Goal: Information Seeking & Learning: Learn about a topic

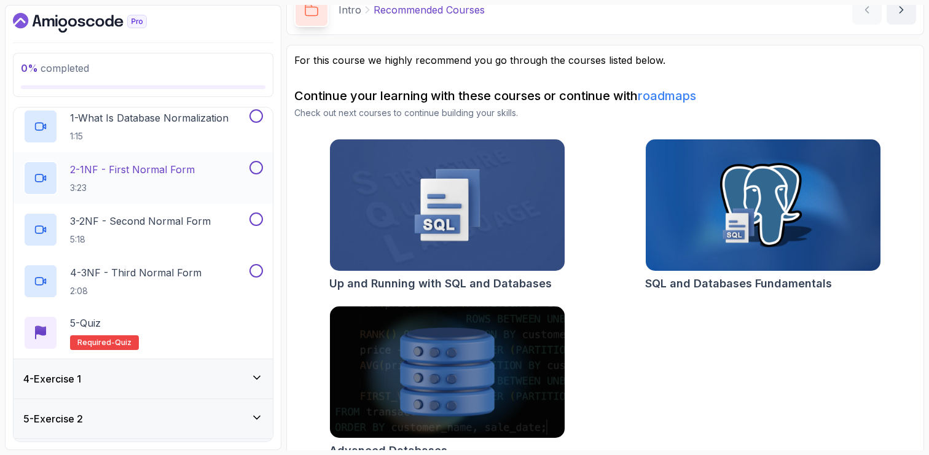
scroll to position [128, 0]
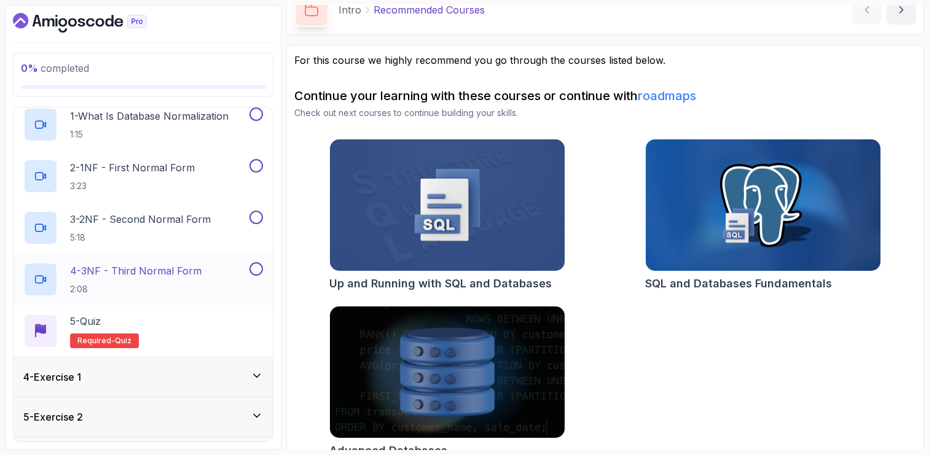
click at [143, 269] on p "4 - 3NF - Third Normal Form" at bounding box center [136, 271] width 132 height 15
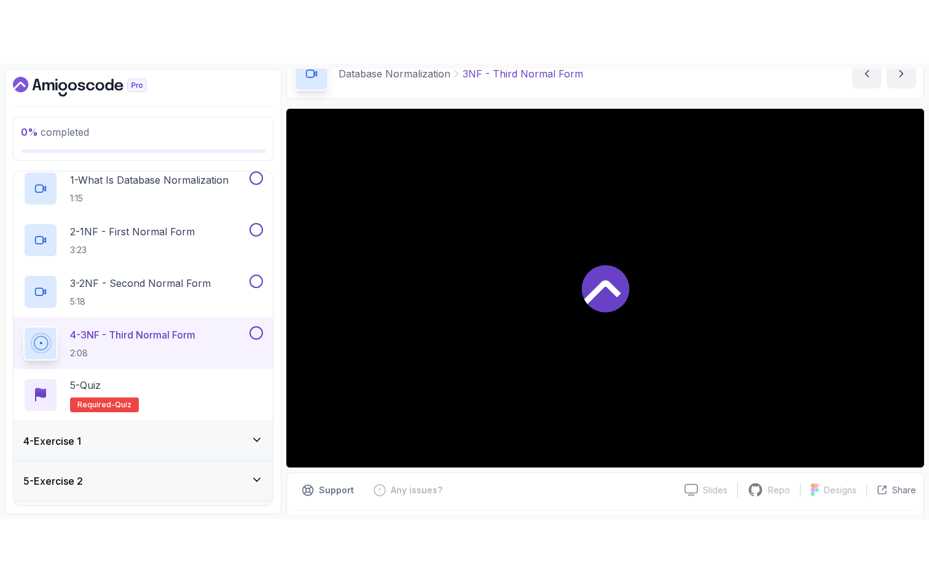
scroll to position [65, 0]
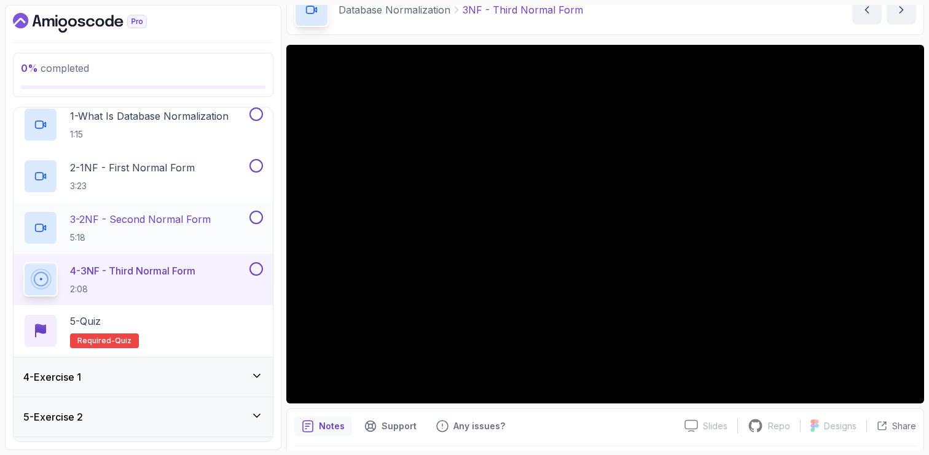
click at [195, 223] on p "3 - 2NF - Second Normal Form" at bounding box center [140, 219] width 141 height 15
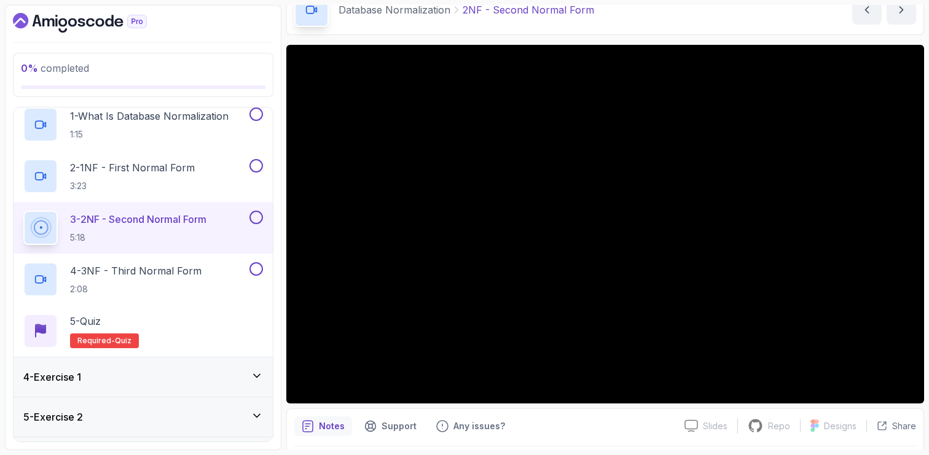
click at [259, 216] on button at bounding box center [257, 218] width 14 height 14
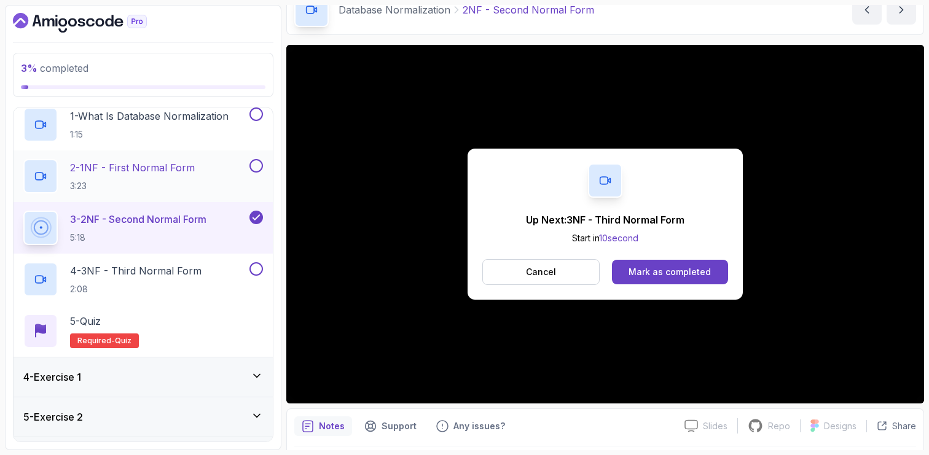
click at [257, 167] on button at bounding box center [257, 166] width 14 height 14
click at [652, 270] on div "Mark as completed" at bounding box center [670, 272] width 82 height 12
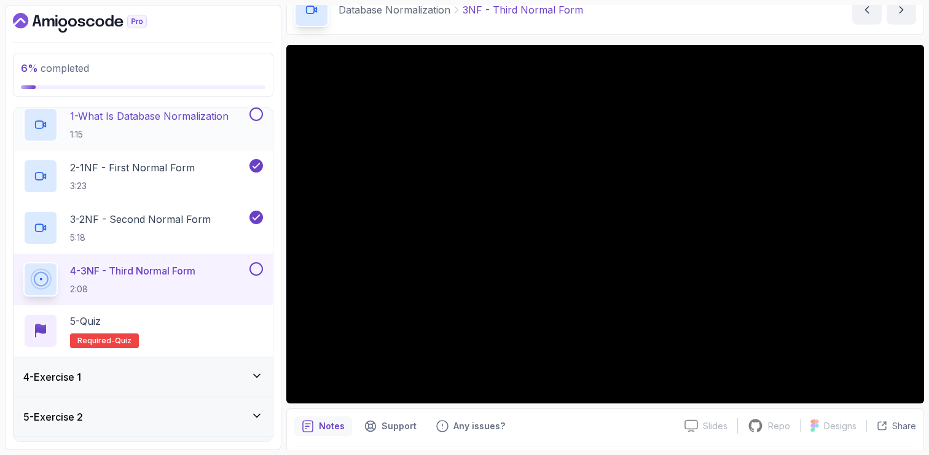
click at [254, 112] on button at bounding box center [257, 115] width 14 height 14
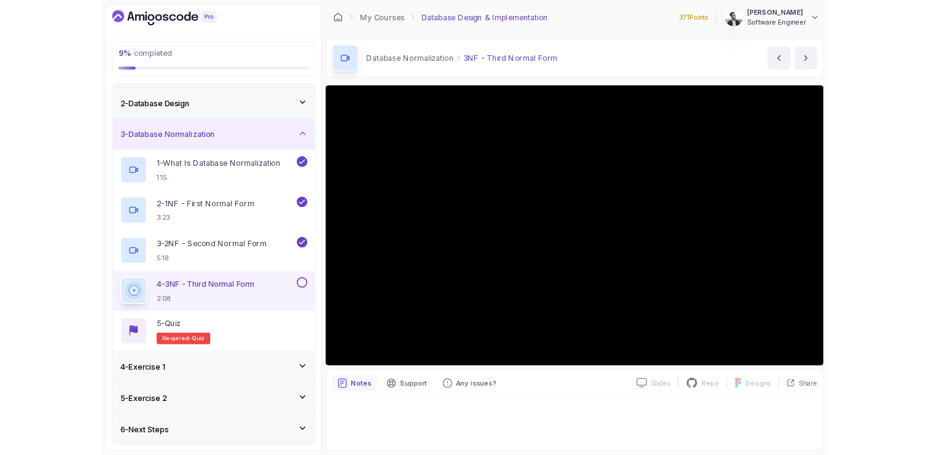
scroll to position [128, 0]
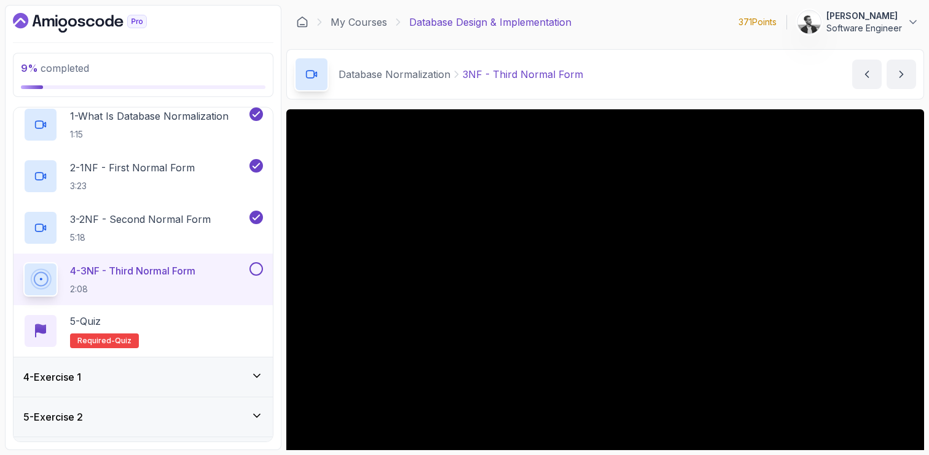
click at [258, 269] on button at bounding box center [257, 269] width 14 height 14
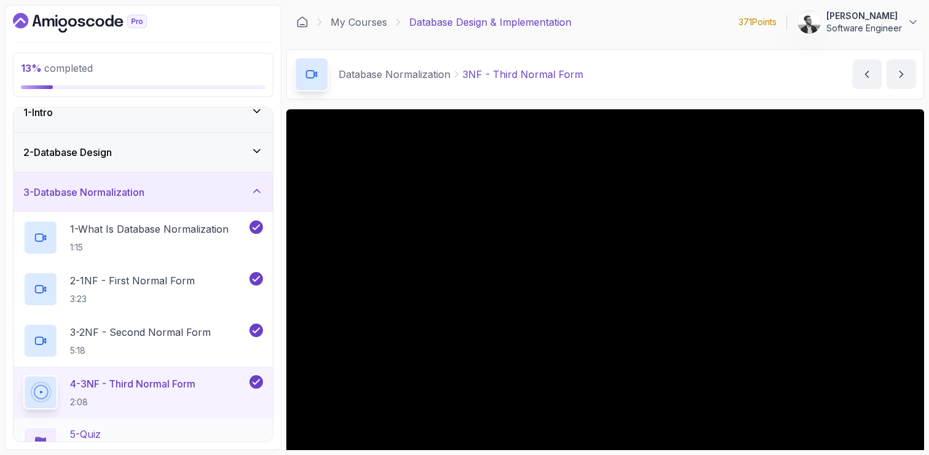
scroll to position [0, 0]
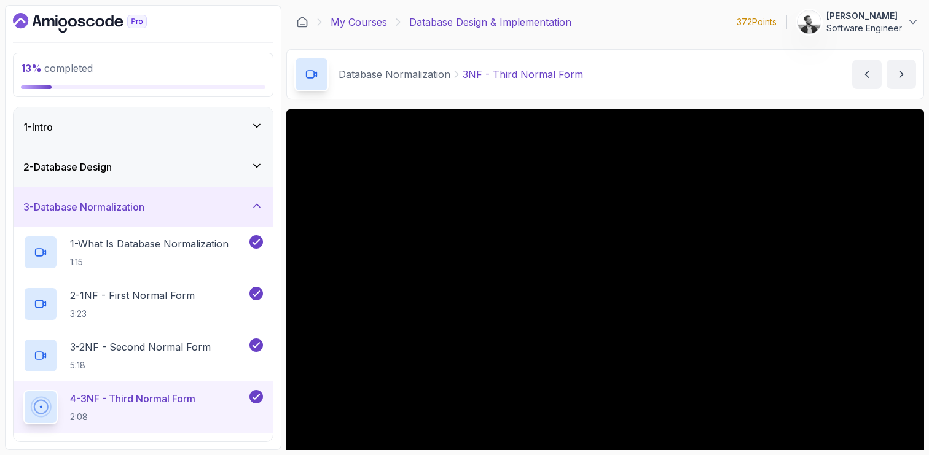
click at [358, 23] on link "My Courses" at bounding box center [359, 22] width 57 height 15
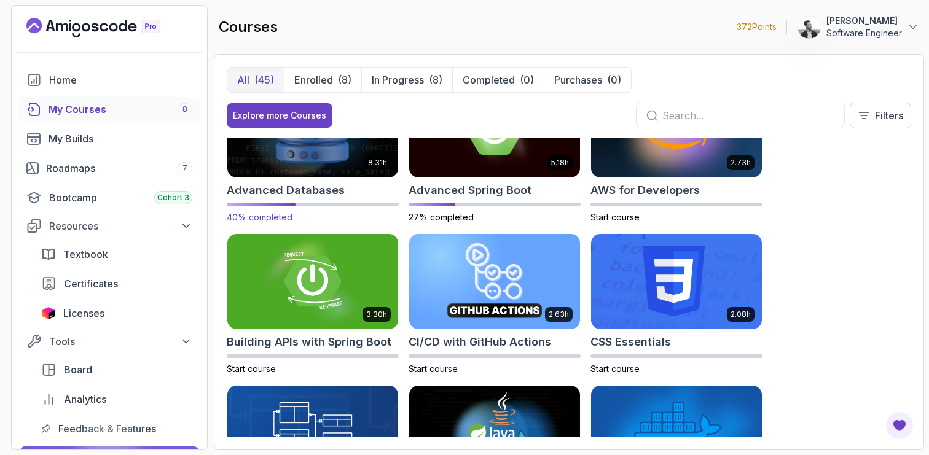
scroll to position [58, 0]
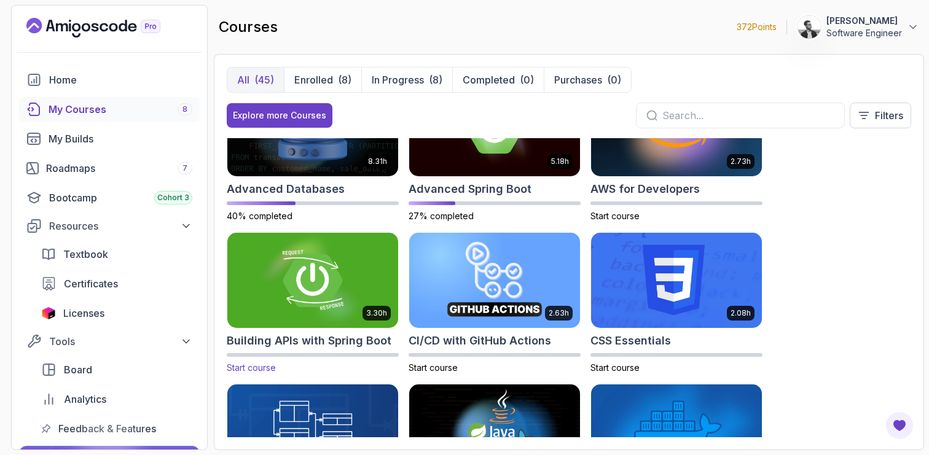
click at [365, 266] on img at bounding box center [312, 281] width 179 height 100
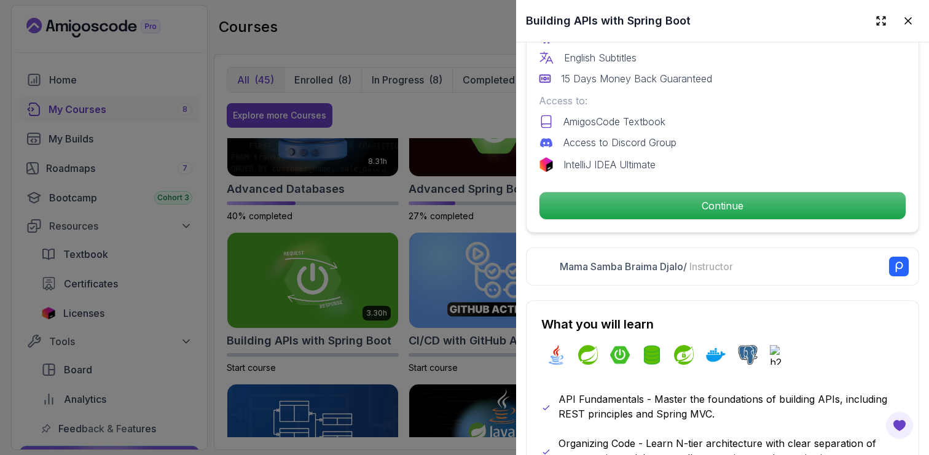
scroll to position [495, 0]
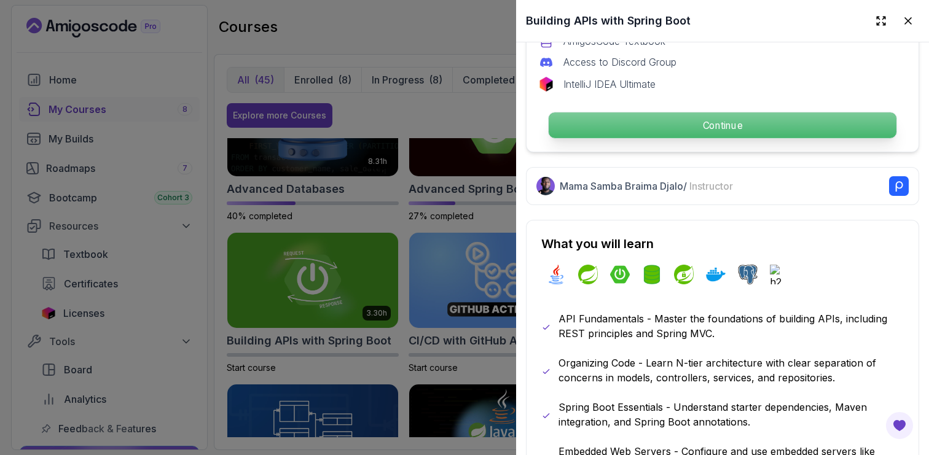
click at [661, 122] on p "Continue" at bounding box center [723, 125] width 348 height 26
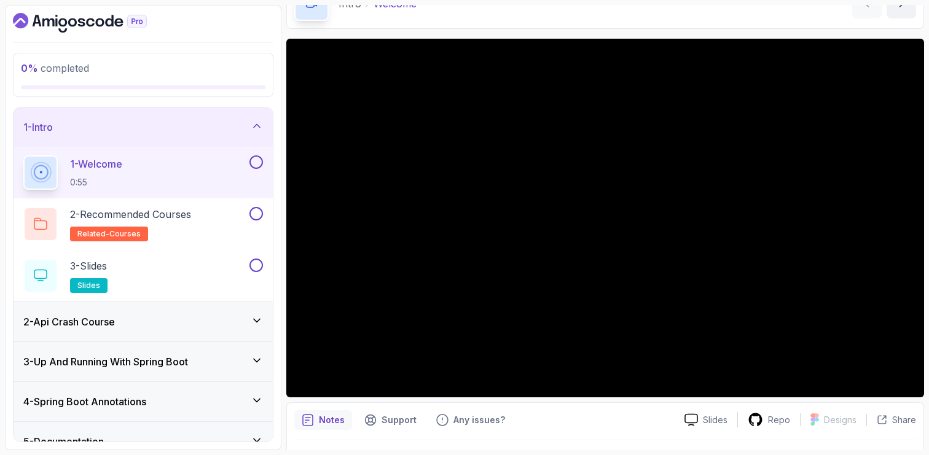
click at [256, 159] on button at bounding box center [257, 163] width 14 height 14
click at [261, 323] on icon at bounding box center [257, 321] width 12 height 12
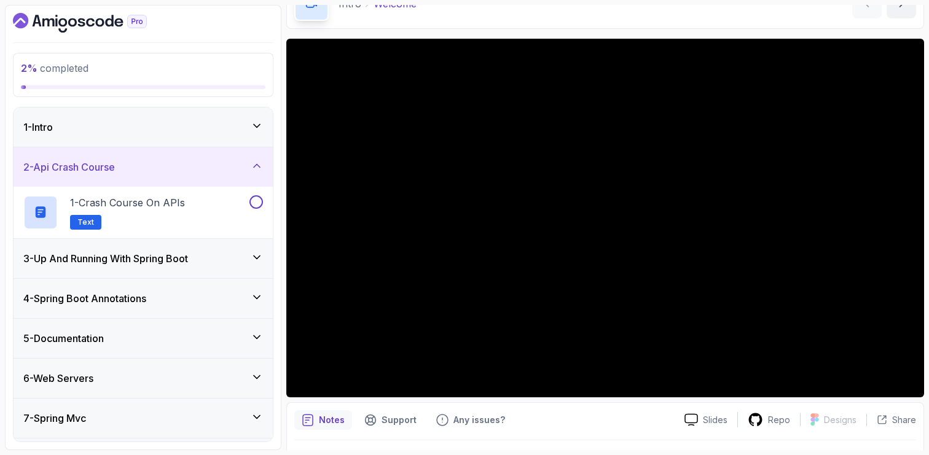
click at [253, 168] on icon at bounding box center [257, 166] width 12 height 12
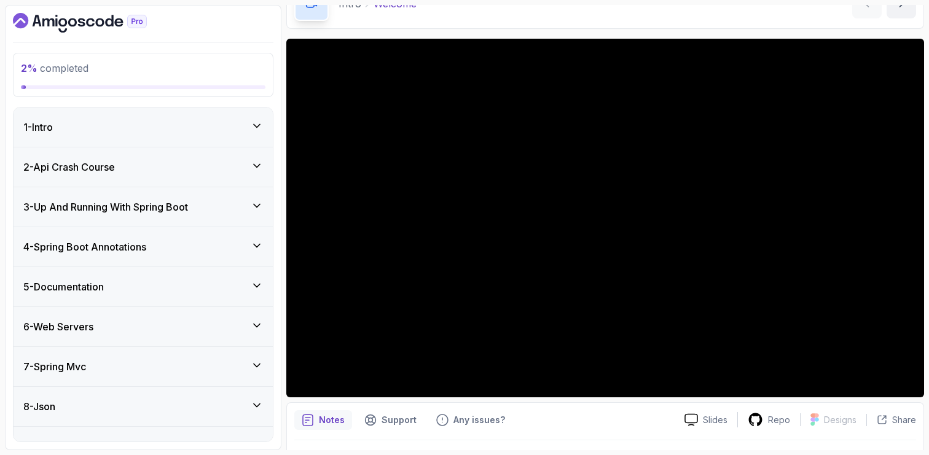
click at [254, 211] on icon at bounding box center [257, 206] width 12 height 12
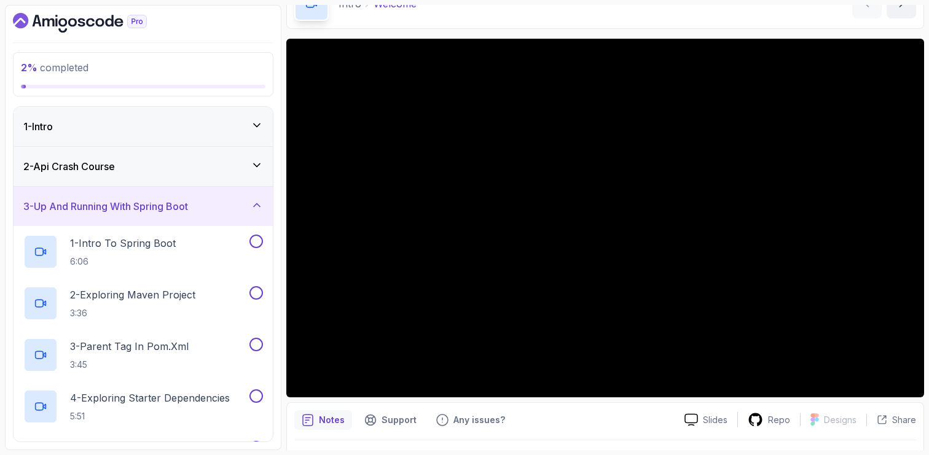
click at [208, 136] on div "1 - Intro" at bounding box center [143, 126] width 259 height 39
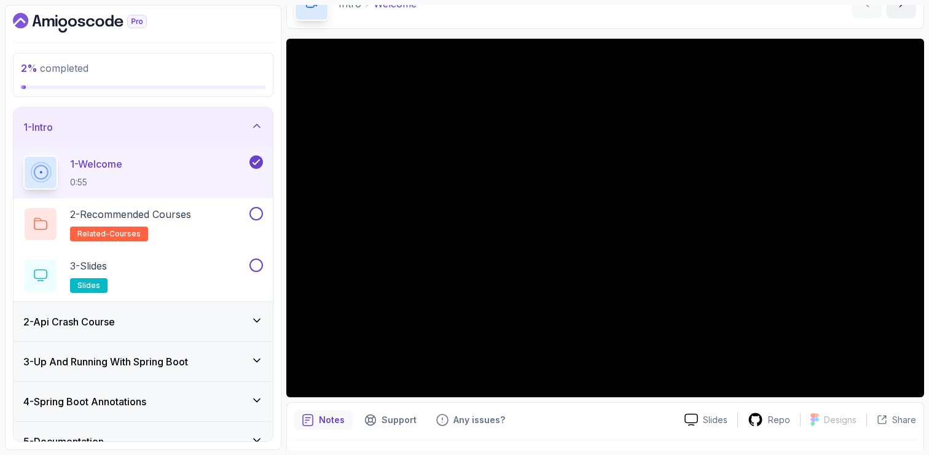
click at [208, 127] on div "1 - Intro" at bounding box center [143, 127] width 240 height 15
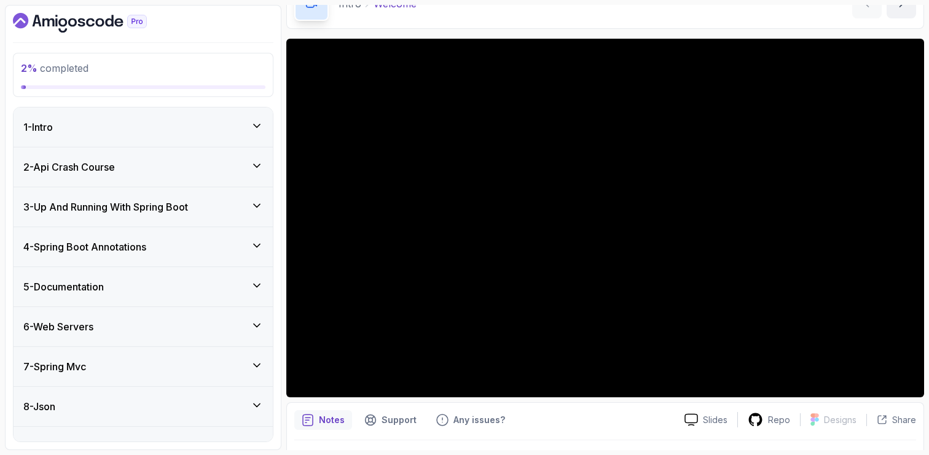
click at [209, 164] on div "2 - Api Crash Course" at bounding box center [143, 167] width 240 height 15
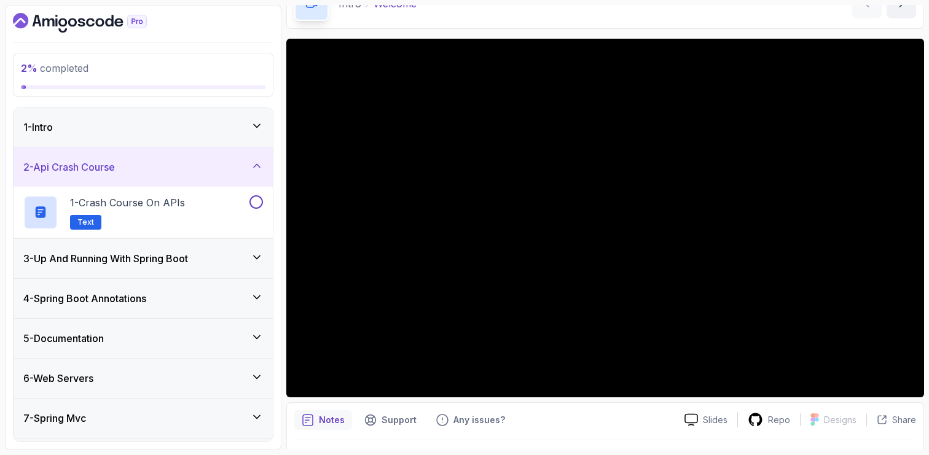
click at [208, 165] on div "2 - Api Crash Course" at bounding box center [143, 167] width 240 height 15
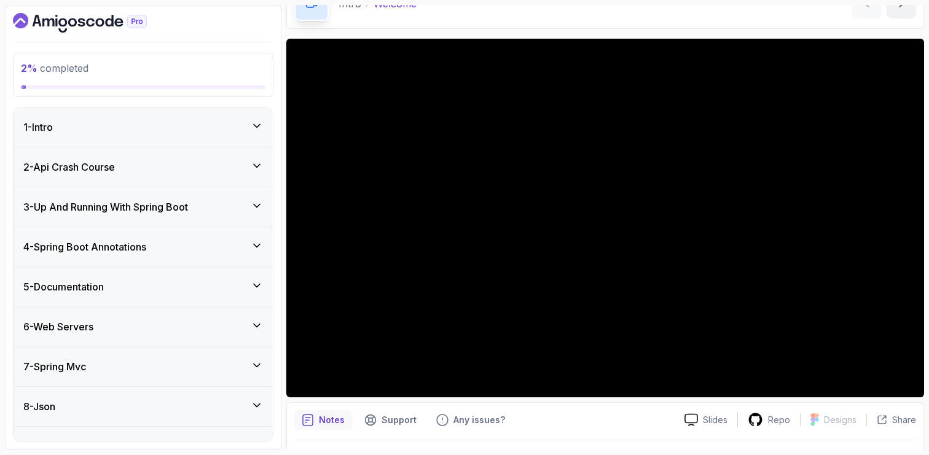
click at [213, 206] on div "3 - Up And Running With Spring Boot" at bounding box center [143, 207] width 240 height 15
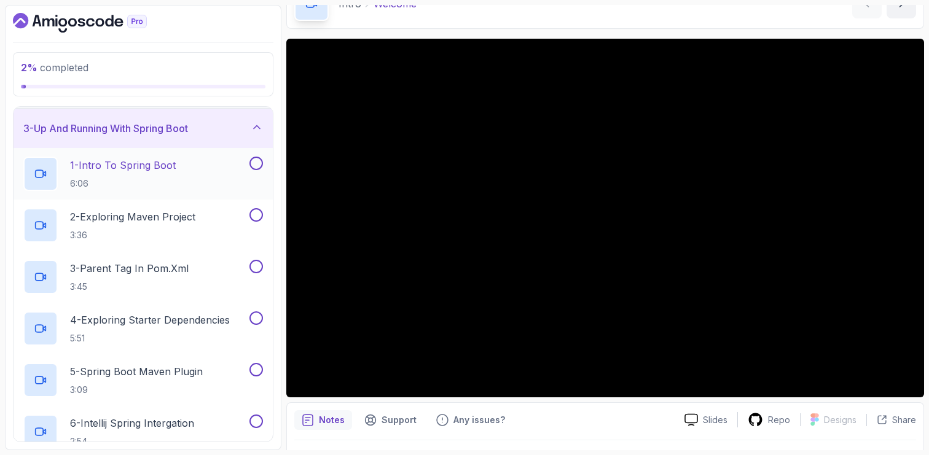
scroll to position [92, 0]
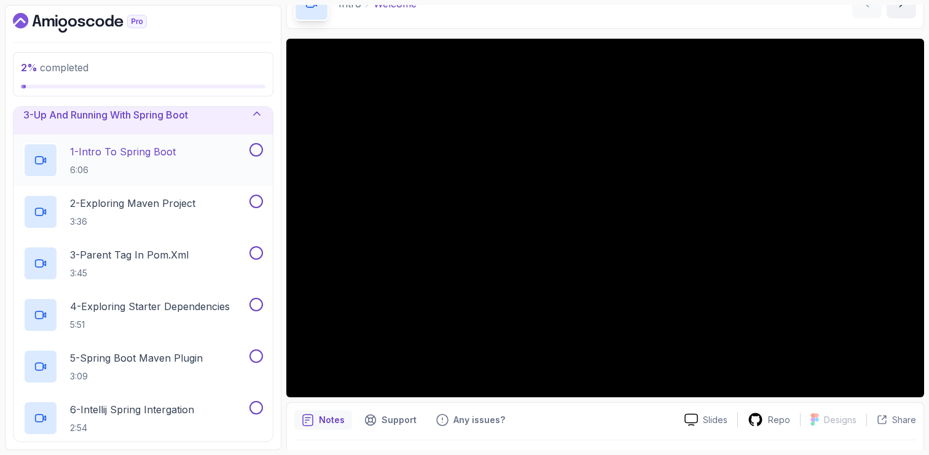
click at [190, 149] on div "1 - Intro To Spring Boot 6:06" at bounding box center [135, 160] width 224 height 34
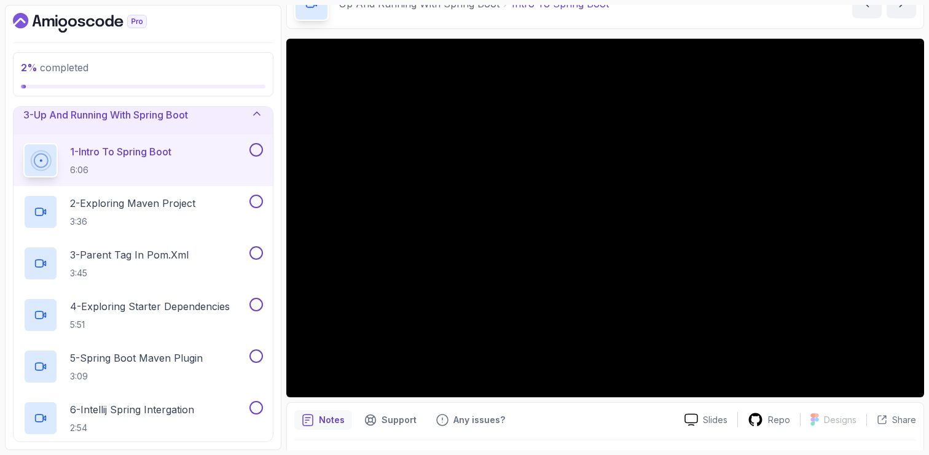
click at [516, 403] on div "Notes Support Any issues? Slides Repo Designs Design not available Share" at bounding box center [605, 443] width 638 height 81
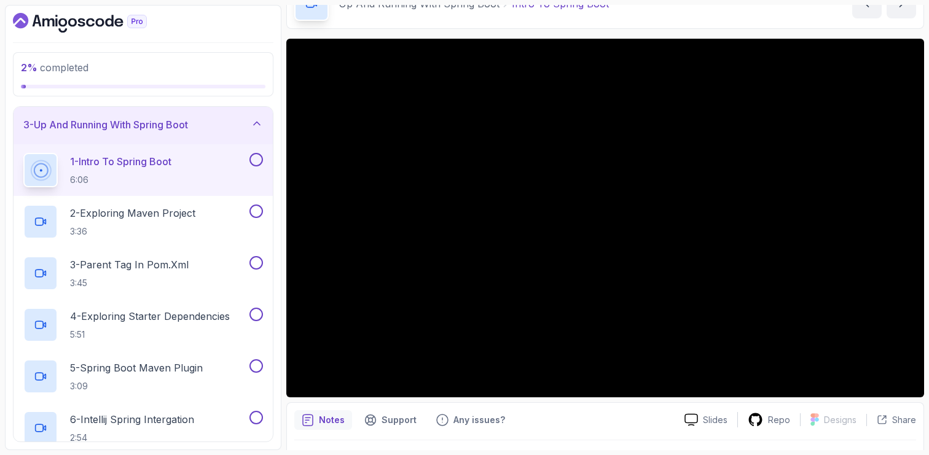
click at [258, 160] on button at bounding box center [257, 160] width 14 height 14
click at [187, 223] on h2 "2 - Exploring Maven Project 3:36" at bounding box center [132, 222] width 125 height 32
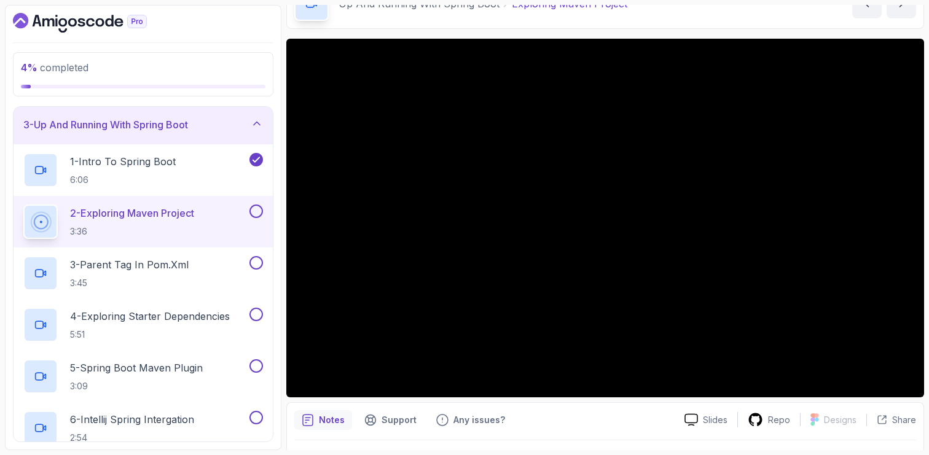
click at [259, 213] on button at bounding box center [257, 212] width 14 height 14
click at [210, 277] on div "3 - Parent Tag In pom.xml 3:45" at bounding box center [135, 273] width 224 height 34
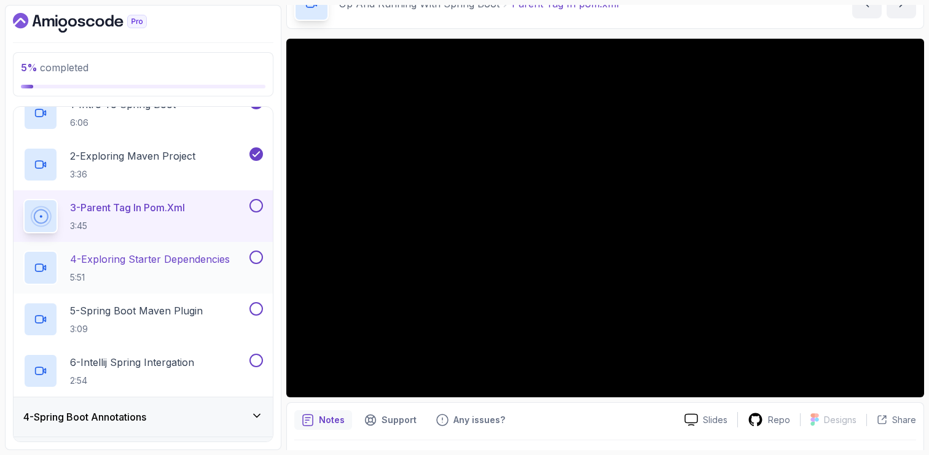
scroll to position [135, 0]
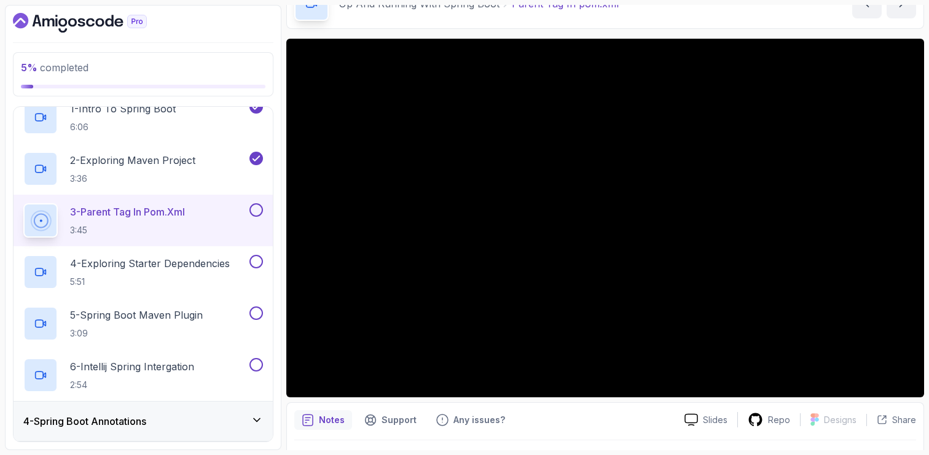
click at [258, 213] on button at bounding box center [257, 210] width 14 height 14
click at [167, 276] on p "5:51" at bounding box center [150, 282] width 160 height 12
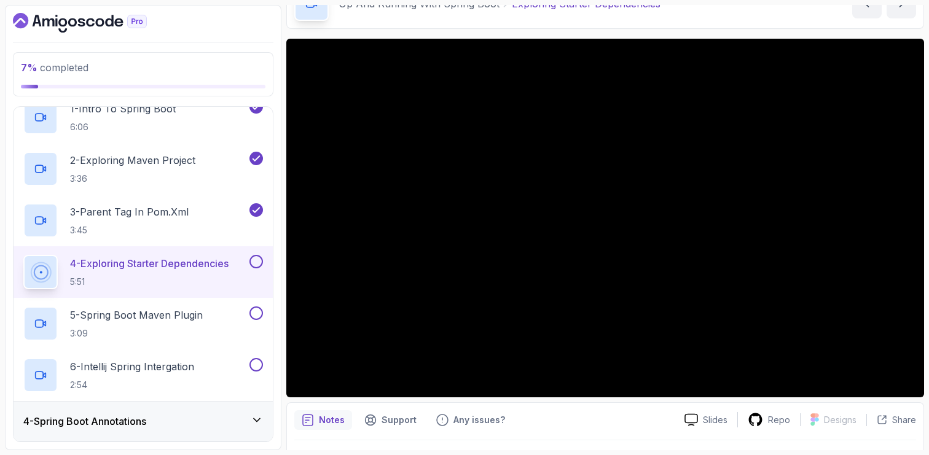
click at [254, 264] on button at bounding box center [257, 262] width 14 height 14
click at [156, 325] on h2 "5 - Spring Boot Maven Plugin 3:09" at bounding box center [136, 324] width 133 height 32
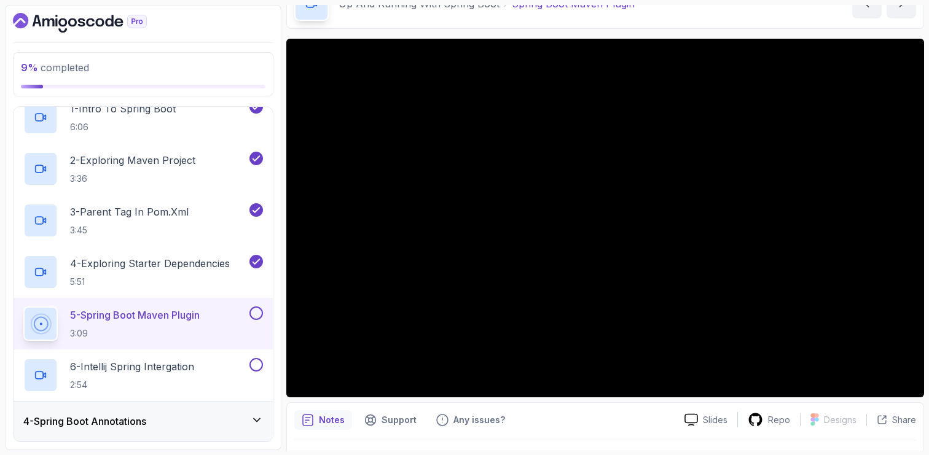
click at [402, 399] on div "Slides Repo Designs Design not available Share Notes Support Any issues? Slides…" at bounding box center [605, 308] width 638 height 538
click at [257, 316] on button at bounding box center [257, 314] width 14 height 14
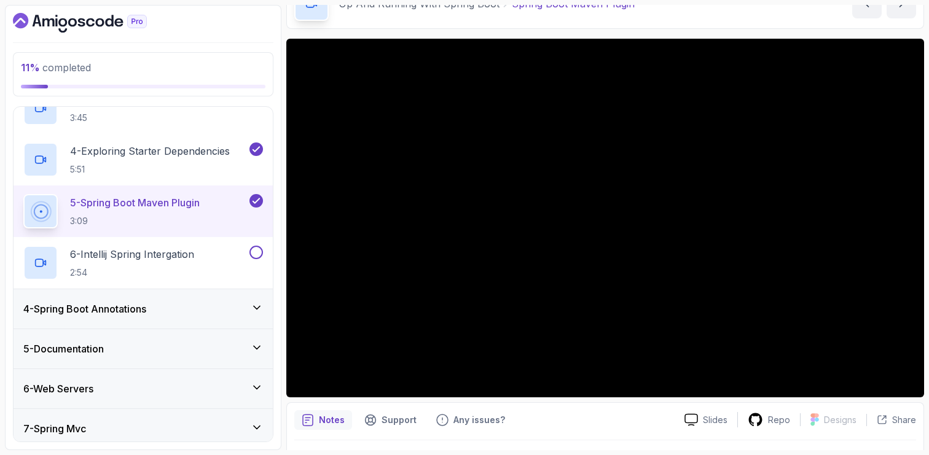
scroll to position [250, 0]
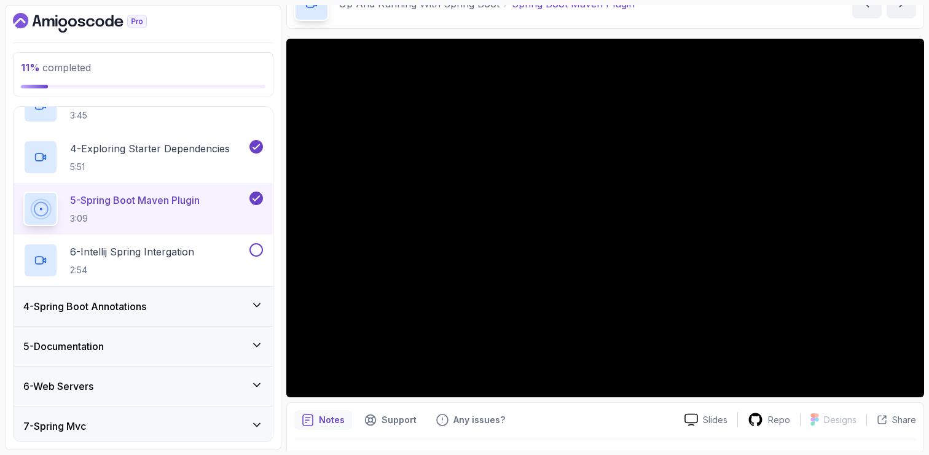
click at [242, 315] on div "4 - Spring Boot Annotations" at bounding box center [143, 306] width 259 height 39
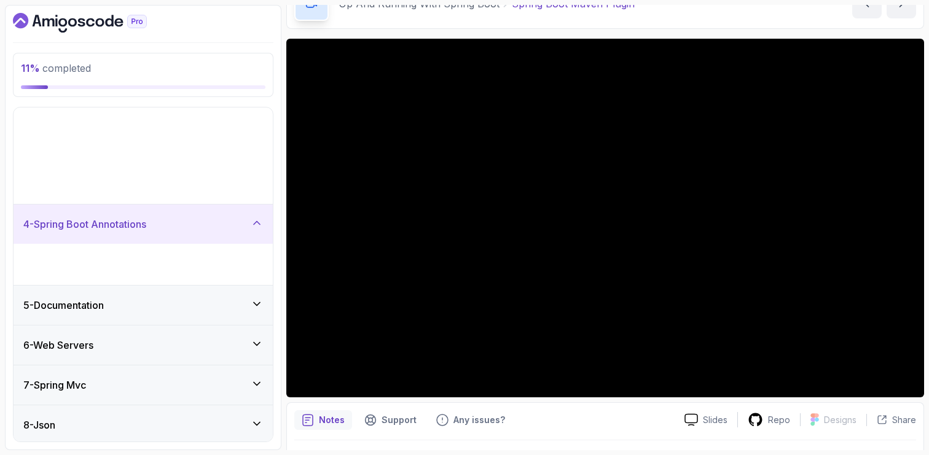
scroll to position [65, 0]
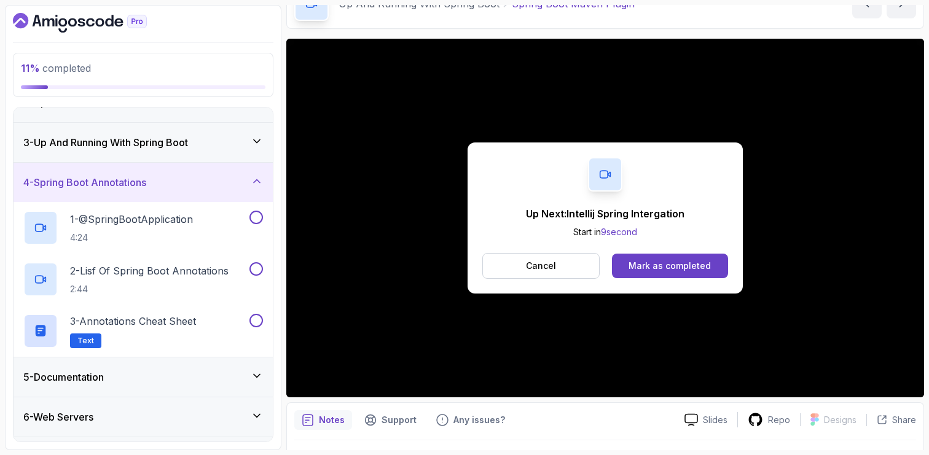
click at [256, 182] on icon at bounding box center [257, 181] width 12 height 12
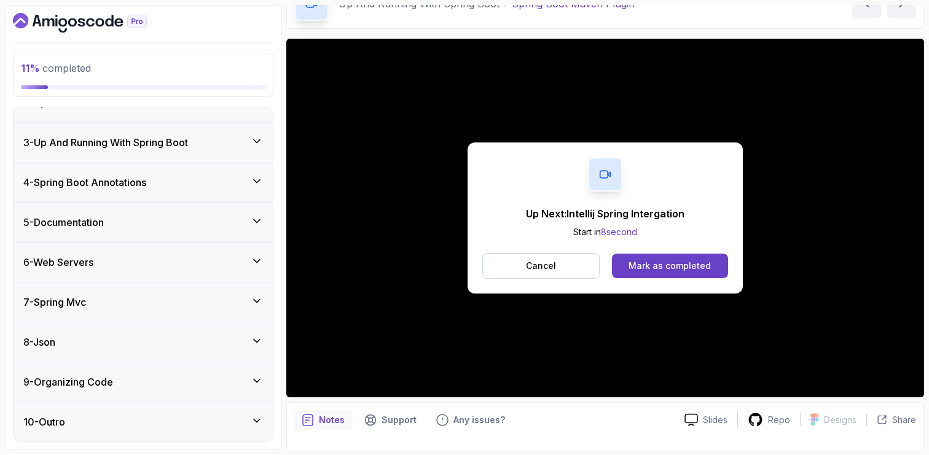
click at [251, 224] on icon at bounding box center [257, 221] width 12 height 12
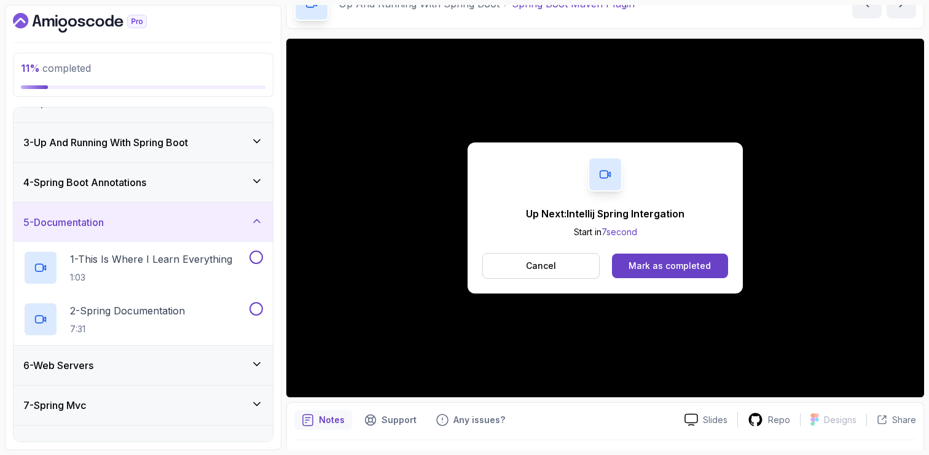
click at [251, 224] on icon at bounding box center [257, 221] width 12 height 12
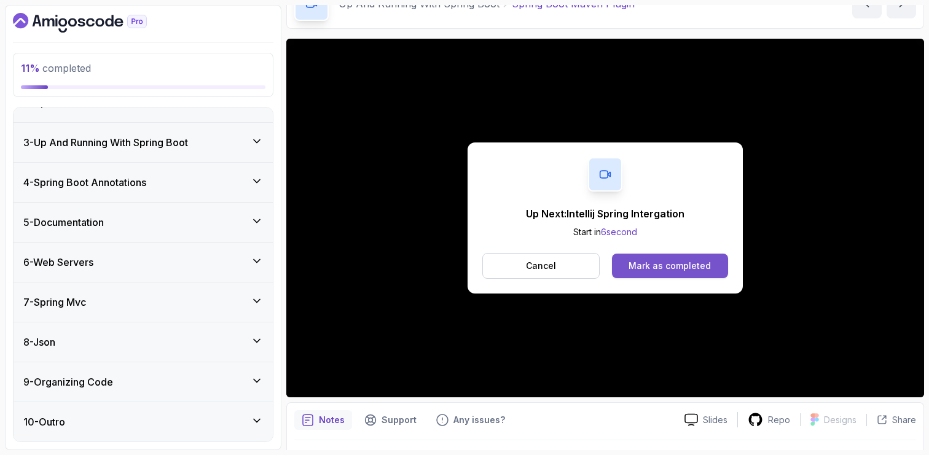
click at [660, 269] on div "Mark as completed" at bounding box center [670, 266] width 82 height 12
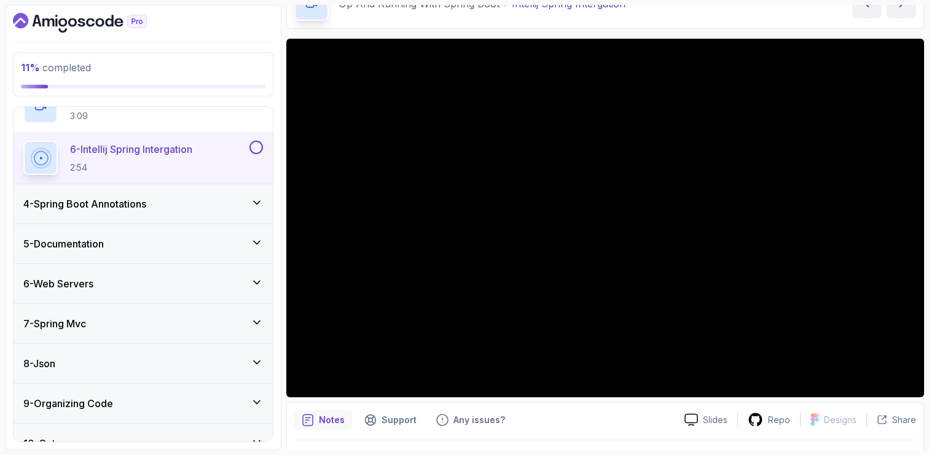
scroll to position [374, 0]
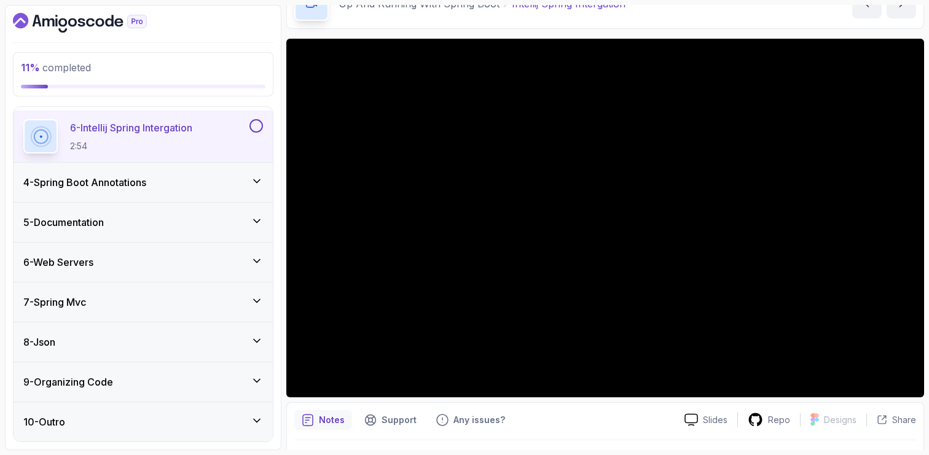
click at [251, 259] on icon at bounding box center [257, 261] width 12 height 12
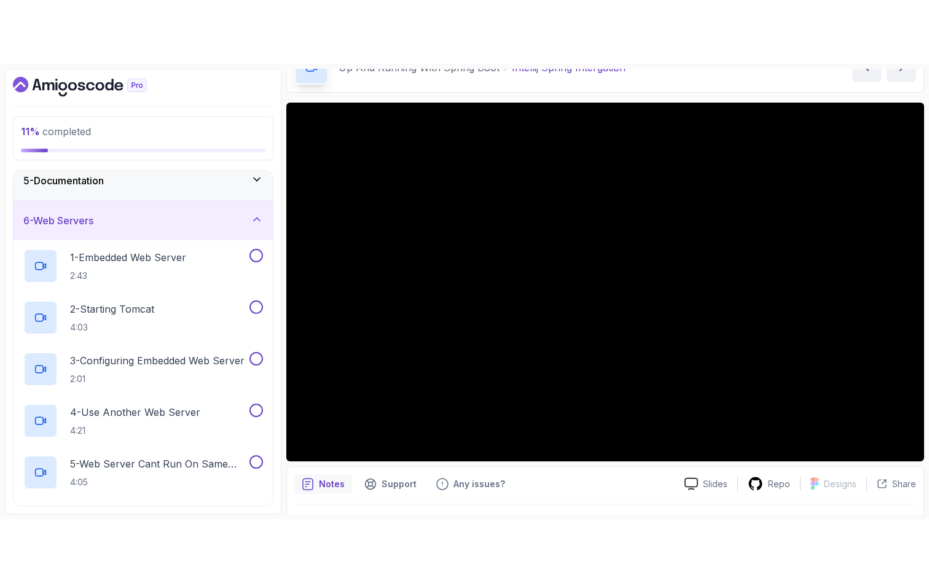
scroll to position [188, 0]
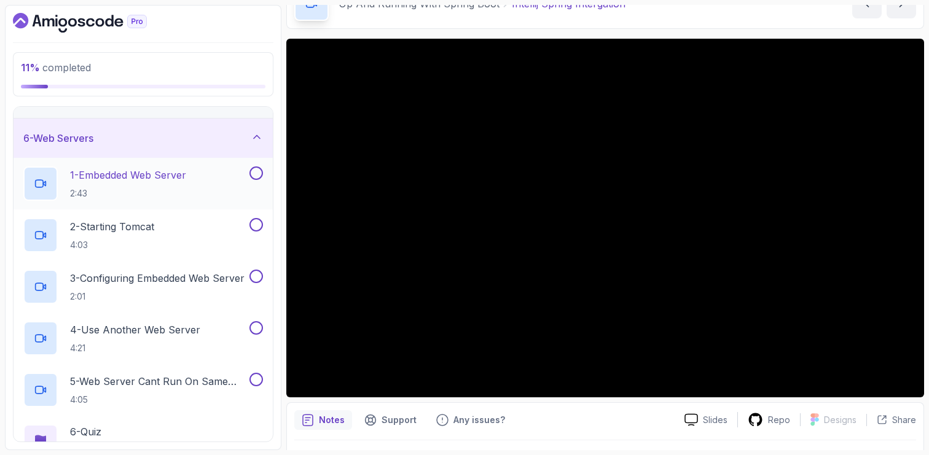
click at [179, 176] on p "1 - Embedded Web Server" at bounding box center [128, 175] width 116 height 15
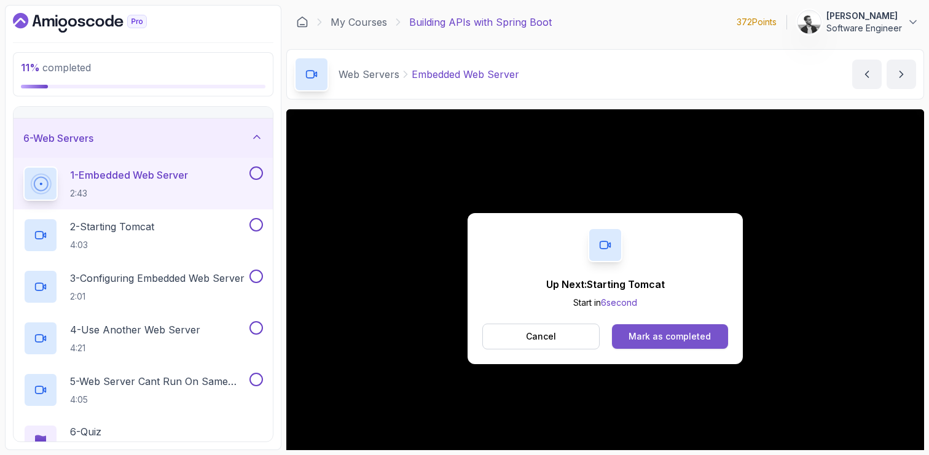
click at [658, 339] on div "Mark as completed" at bounding box center [670, 337] width 82 height 12
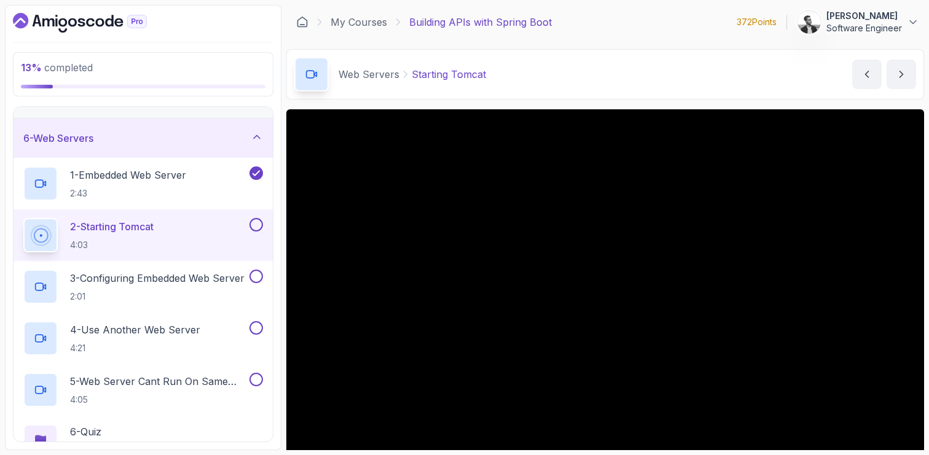
click at [257, 227] on button at bounding box center [257, 225] width 14 height 14
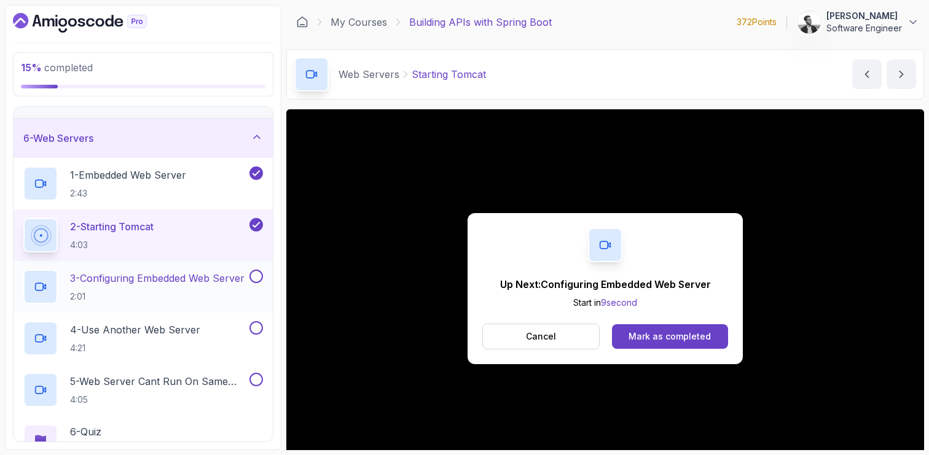
click at [212, 286] on h2 "3 - Configuring Embedded Web Server 2:01" at bounding box center [157, 287] width 175 height 32
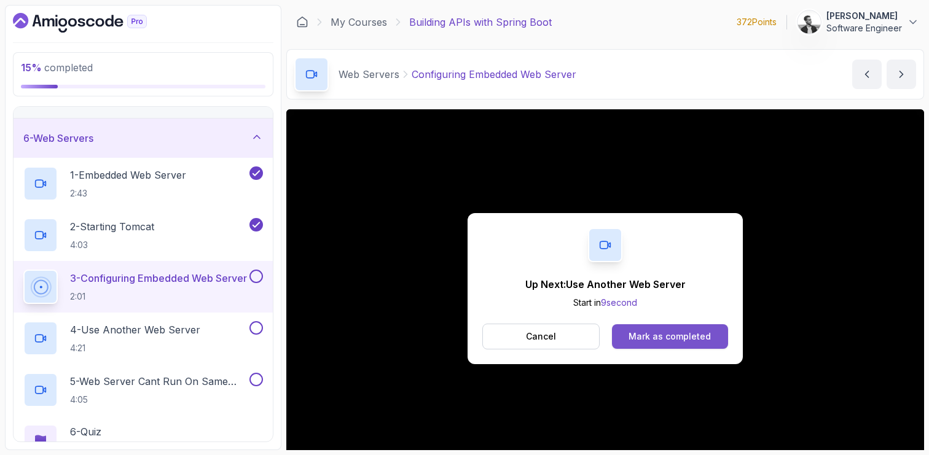
click at [650, 343] on button "Mark as completed" at bounding box center [670, 337] width 116 height 25
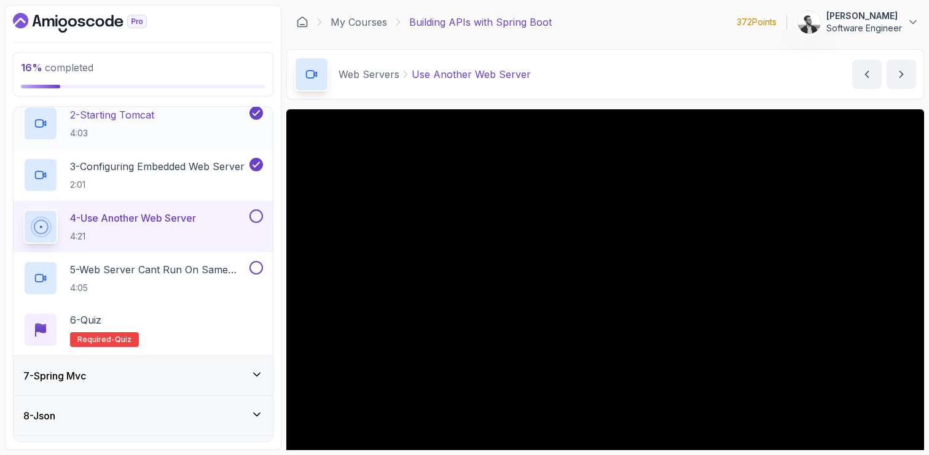
scroll to position [301, 0]
click at [254, 215] on button at bounding box center [257, 215] width 14 height 14
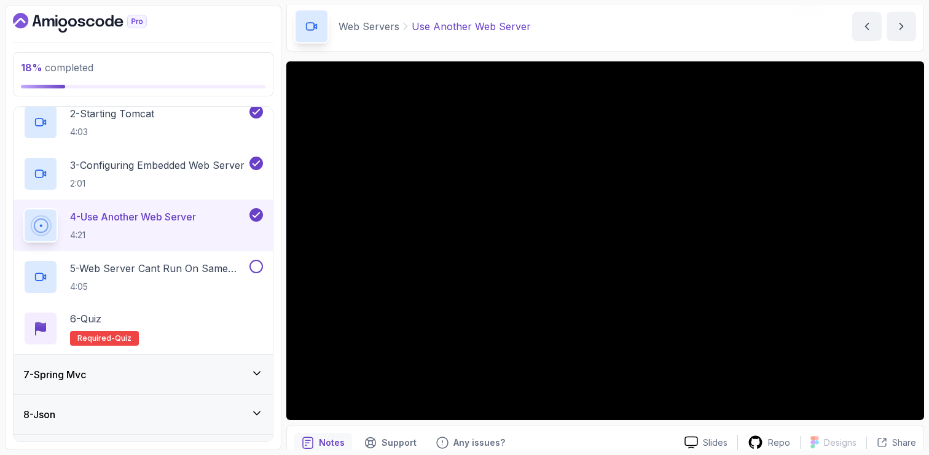
scroll to position [49, 0]
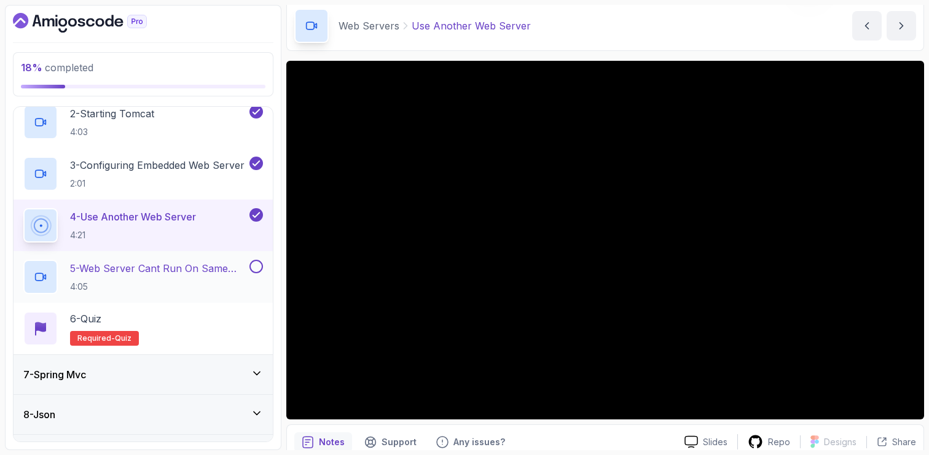
click at [230, 275] on p "5 - Web Server Cant Run On Same Port" at bounding box center [158, 268] width 177 height 15
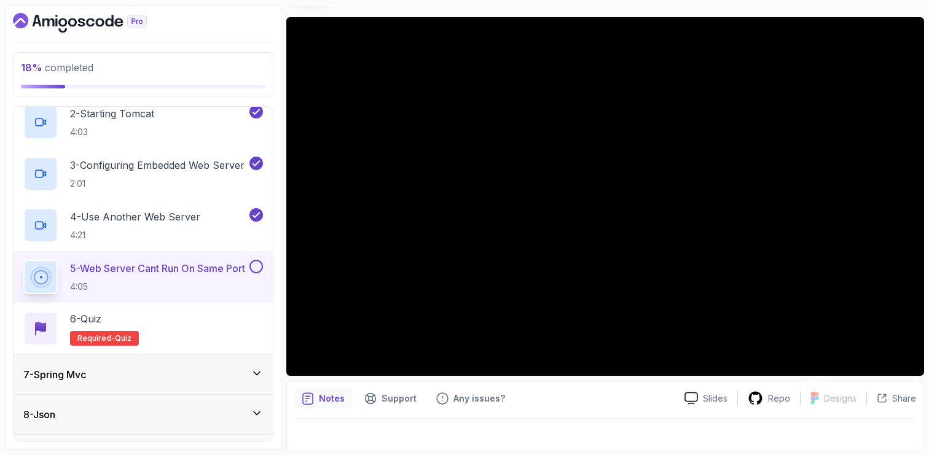
scroll to position [100, 0]
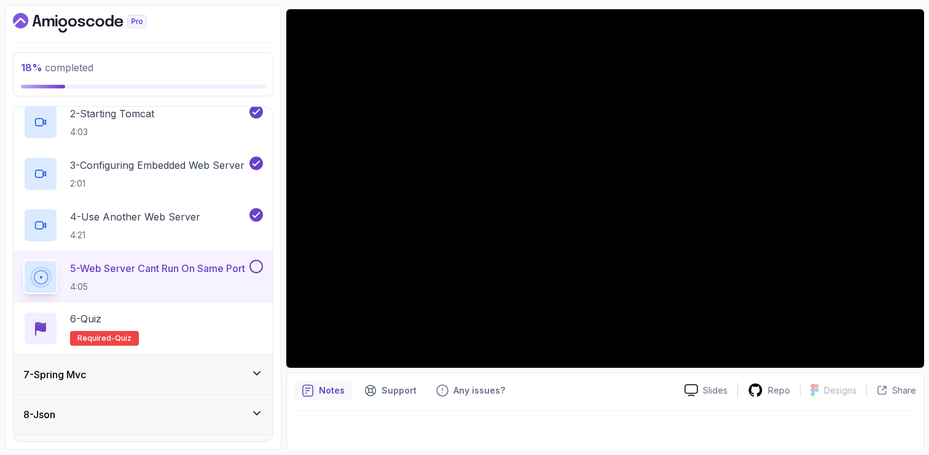
click at [258, 269] on button at bounding box center [257, 267] width 14 height 14
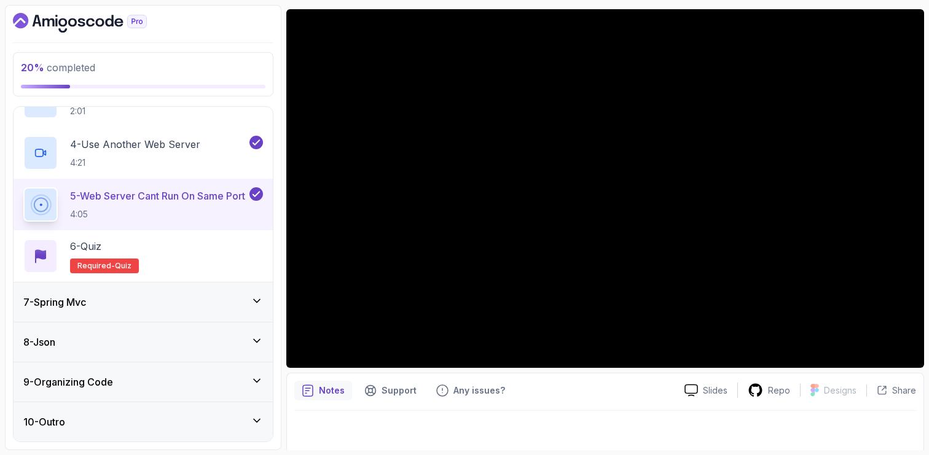
click at [210, 298] on div "7 - Spring Mvc" at bounding box center [143, 302] width 240 height 15
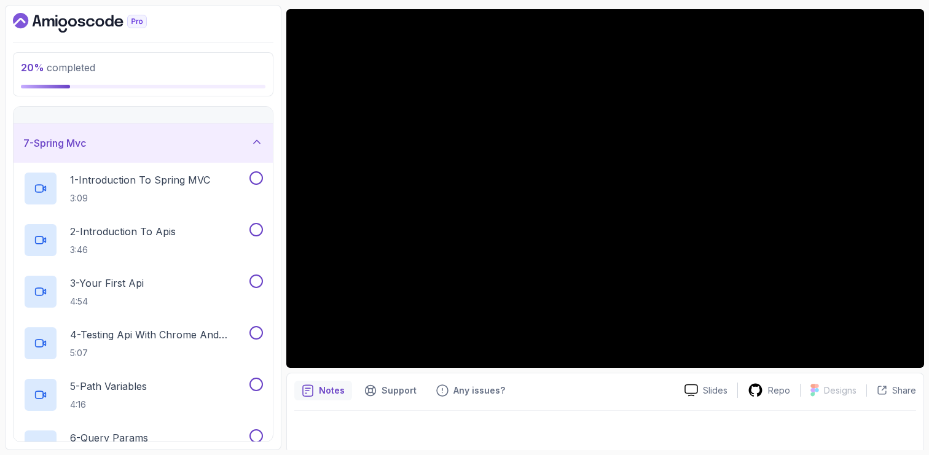
scroll to position [221, 0]
click at [133, 199] on p "3:09" at bounding box center [140, 200] width 140 height 12
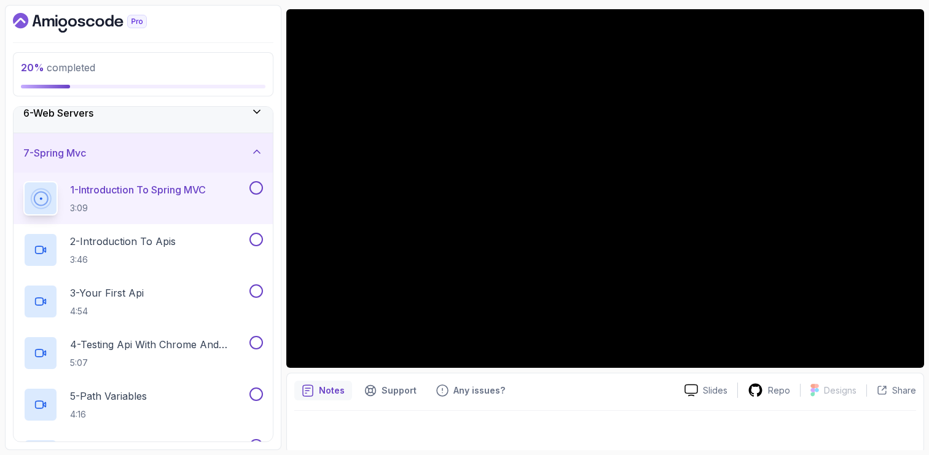
scroll to position [199, 0]
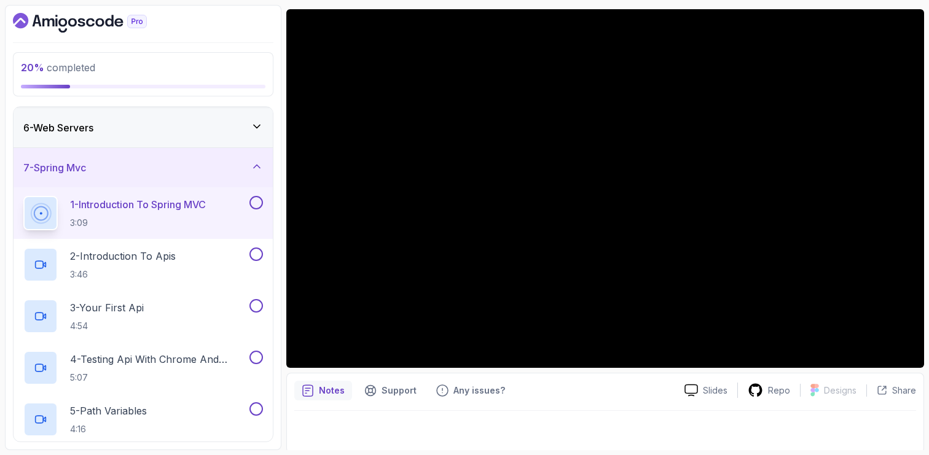
click at [255, 201] on button at bounding box center [257, 203] width 14 height 14
click at [191, 256] on div "2 - Introduction To Apis 3:46" at bounding box center [135, 265] width 224 height 34
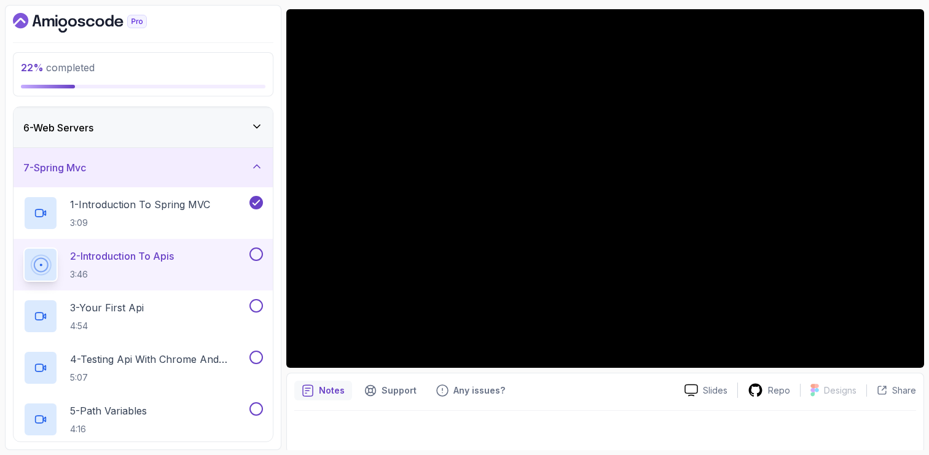
click at [254, 254] on button at bounding box center [257, 255] width 14 height 14
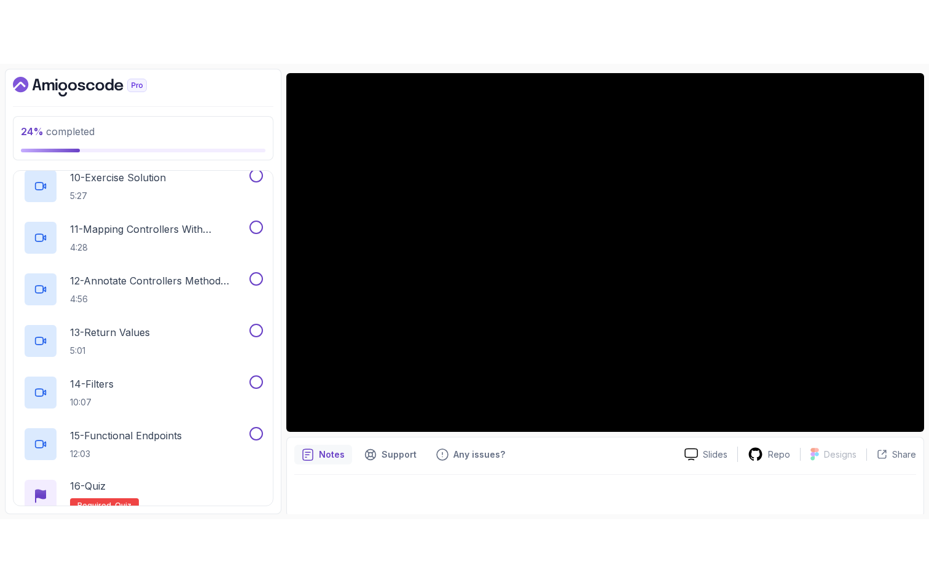
scroll to position [755, 0]
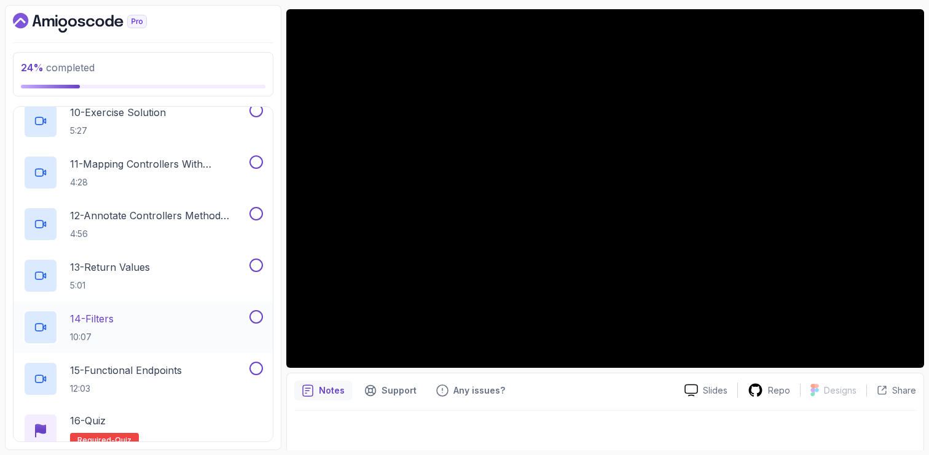
click at [174, 321] on div "14 - Filters 10:07" at bounding box center [135, 327] width 224 height 34
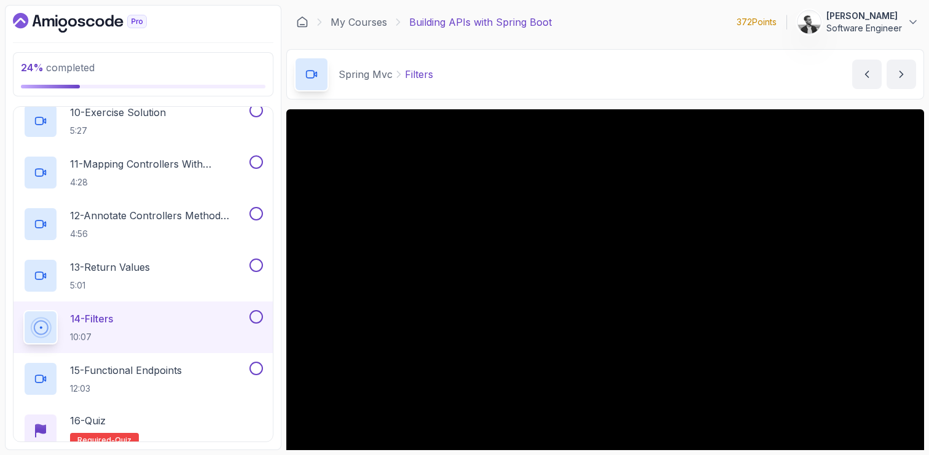
click at [253, 323] on button at bounding box center [257, 317] width 14 height 14
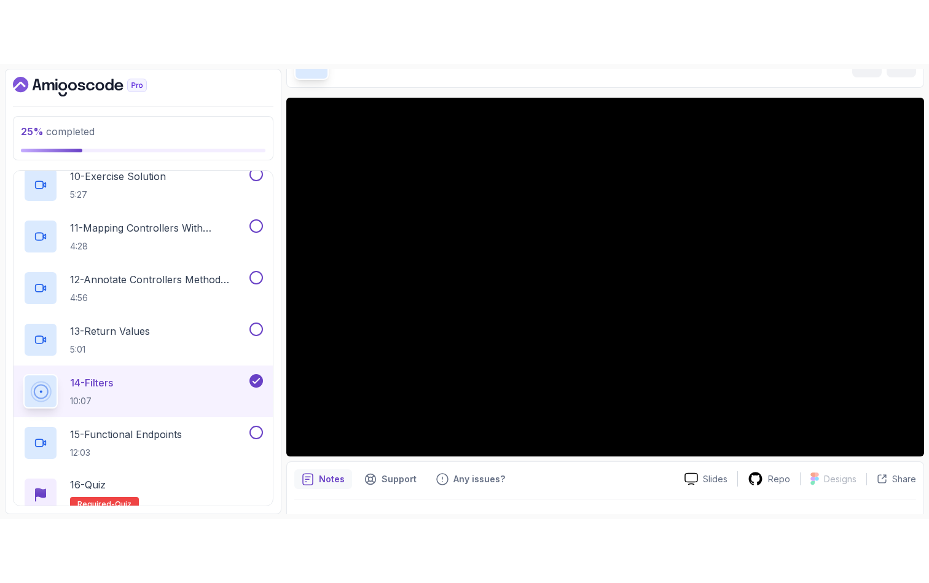
scroll to position [103, 0]
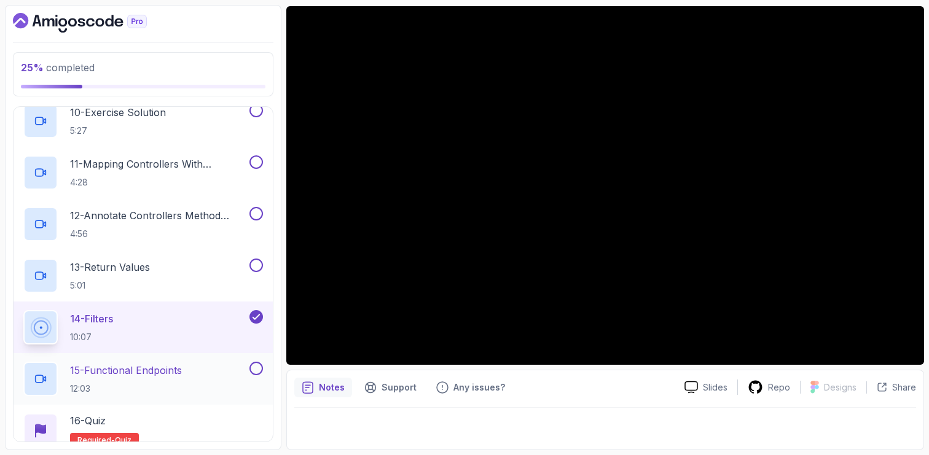
click at [167, 370] on p "15 - Functional Endpoints" at bounding box center [126, 370] width 112 height 15
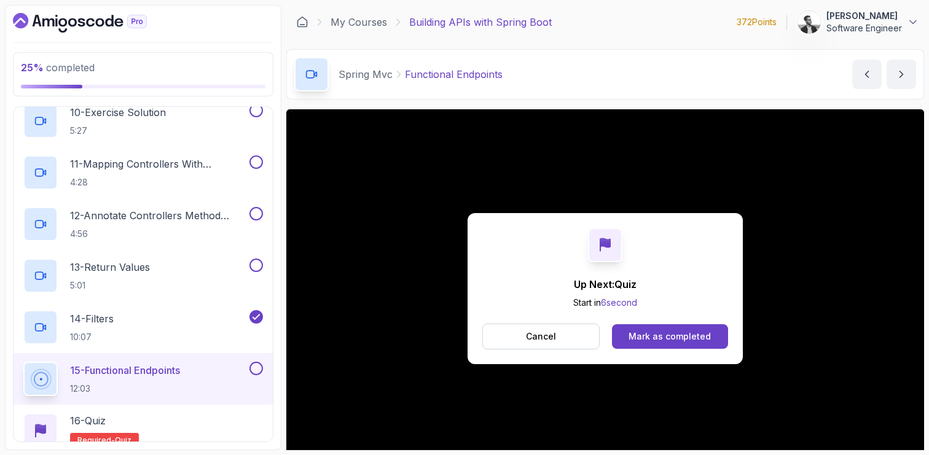
click at [255, 369] on button at bounding box center [257, 369] width 14 height 14
click at [544, 341] on p "Cancel" at bounding box center [541, 337] width 30 height 12
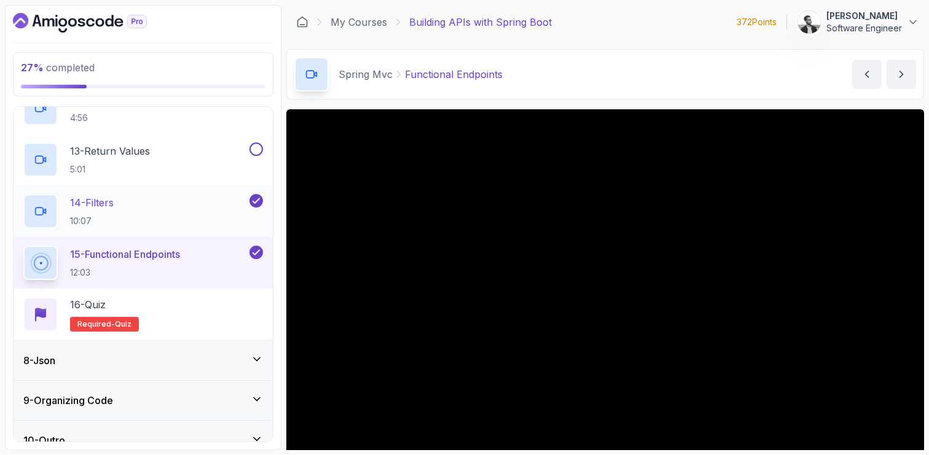
scroll to position [890, 0]
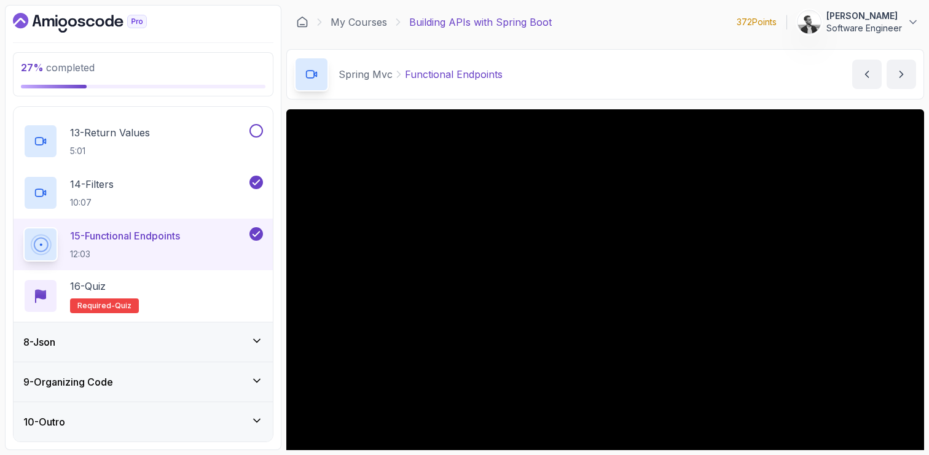
click at [265, 343] on div "8 - Json" at bounding box center [143, 342] width 259 height 39
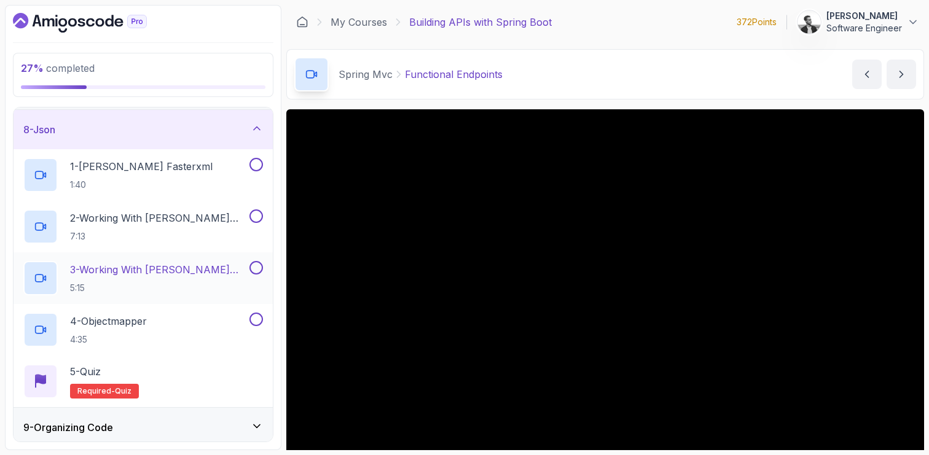
scroll to position [322, 0]
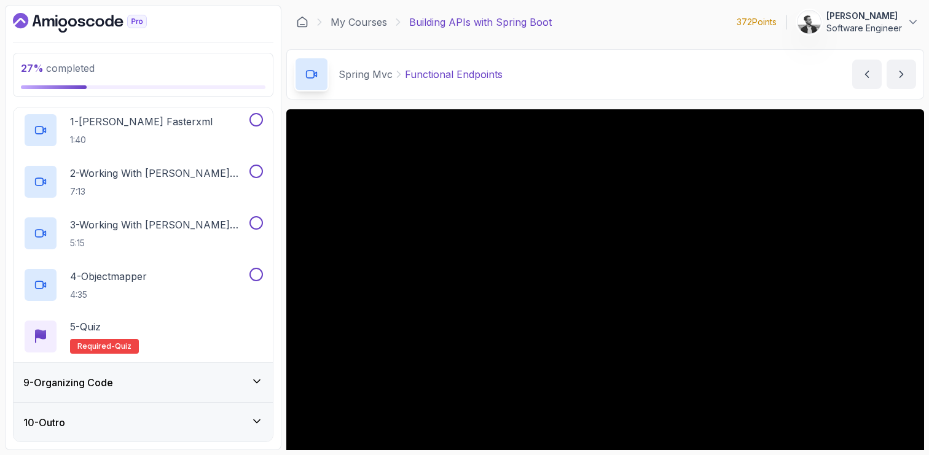
click at [253, 377] on icon at bounding box center [257, 382] width 12 height 12
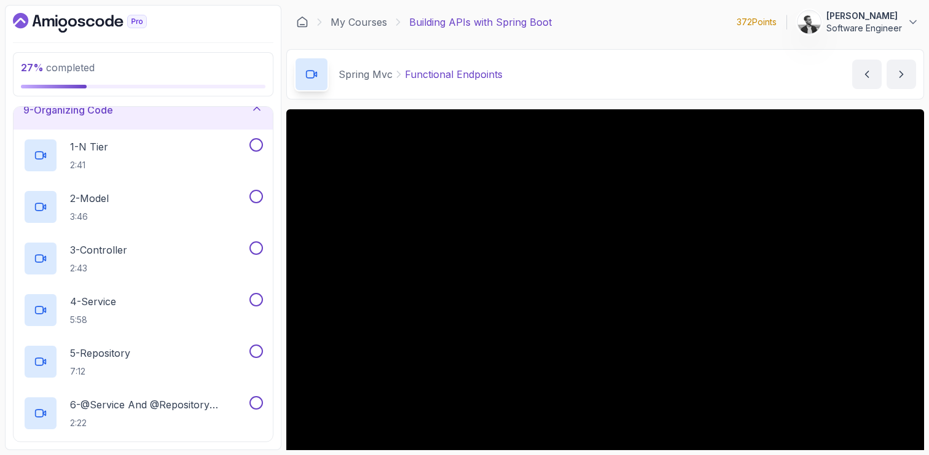
scroll to position [332, 0]
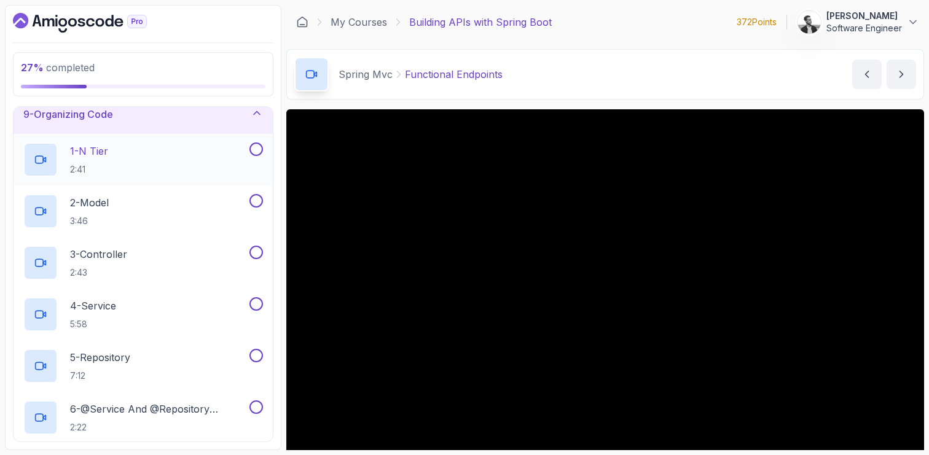
click at [167, 152] on div "1 - N Tier 2:41" at bounding box center [135, 160] width 224 height 34
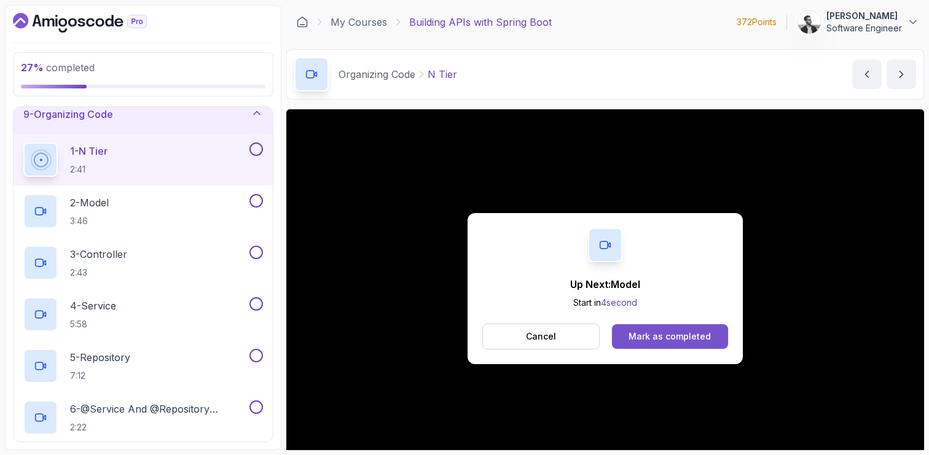
click at [637, 345] on button "Mark as completed" at bounding box center [670, 337] width 116 height 25
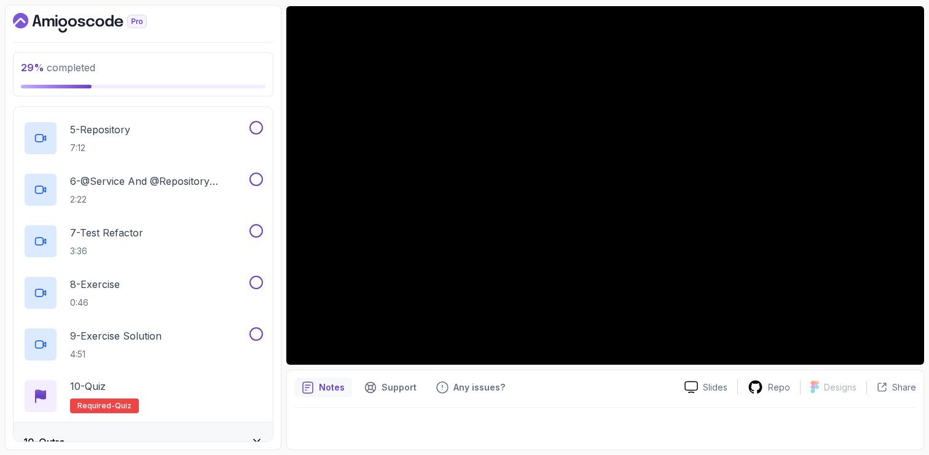
scroll to position [580, 0]
